Goal: Task Accomplishment & Management: Manage account settings

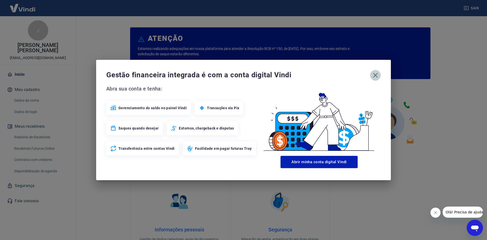
click at [374, 76] on icon "button" at bounding box center [375, 75] width 8 height 8
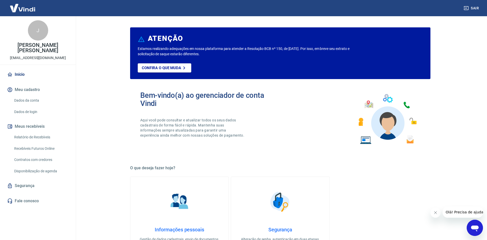
click at [28, 101] on link "Dados da conta" at bounding box center [41, 100] width 58 height 10
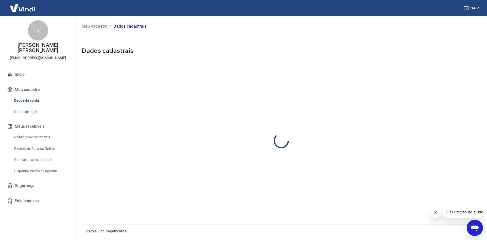
select select "MG"
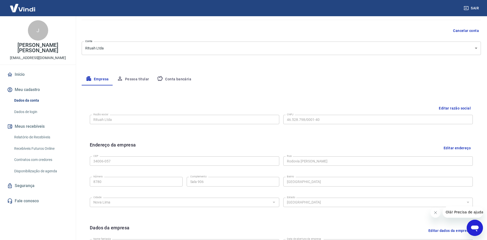
scroll to position [126, 0]
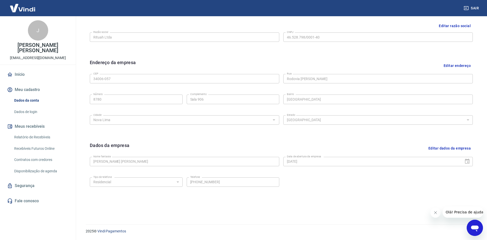
click at [24, 113] on link "Dados de login" at bounding box center [41, 112] width 58 height 10
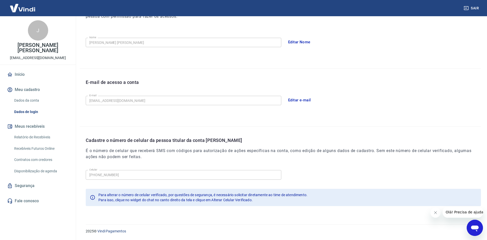
scroll to position [84, 0]
click at [19, 70] on link "Início" at bounding box center [38, 74] width 64 height 11
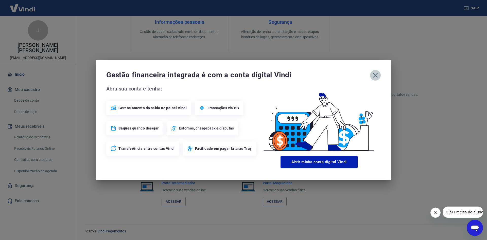
click at [377, 75] on icon "button" at bounding box center [375, 75] width 8 height 8
